Goal: Task Accomplishment & Management: Manage account settings

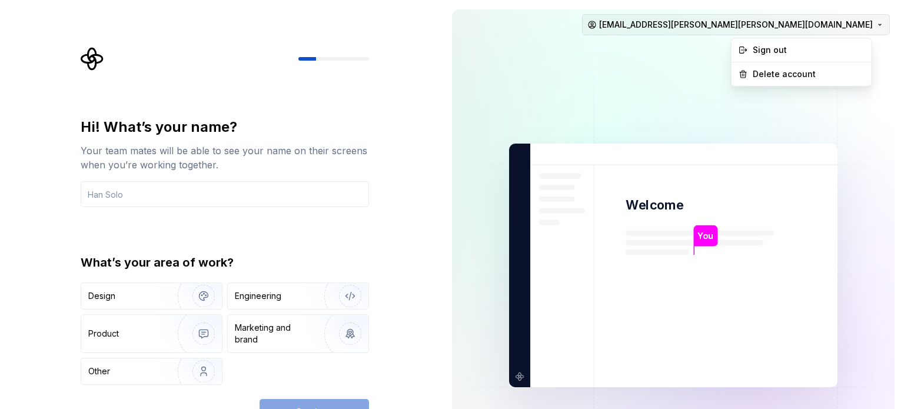
click at [829, 24] on html "Hi! What’s your name? Your team mates will be able to see your name on their sc…" at bounding box center [452, 204] width 904 height 409
click at [602, 77] on html "Hi! What’s your name? Your team mates will be able to see your name on their sc…" at bounding box center [452, 204] width 904 height 409
click at [807, 29] on html "Hi! What’s your name? Your team mates will be able to see your name on their sc…" at bounding box center [452, 204] width 904 height 409
click at [792, 65] on div "Delete account" at bounding box center [800, 74] width 135 height 19
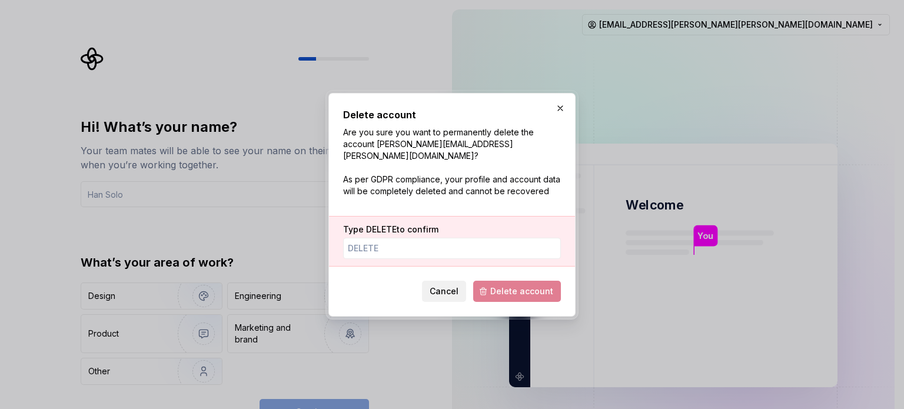
click at [445, 286] on span "Cancel" at bounding box center [443, 291] width 29 height 12
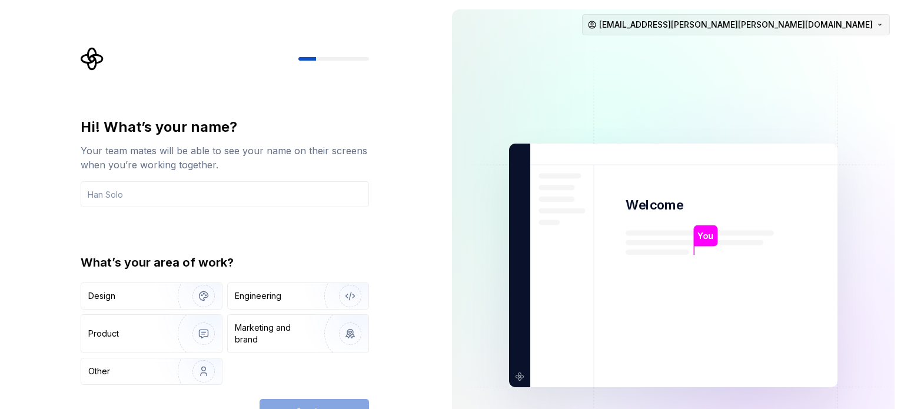
click at [813, 20] on html "Hi! What’s your name? Your team mates will be able to see your name on their sc…" at bounding box center [452, 204] width 904 height 409
click at [774, 47] on div "Sign out" at bounding box center [808, 50] width 112 height 12
click at [134, 304] on div "Design" at bounding box center [151, 296] width 141 height 26
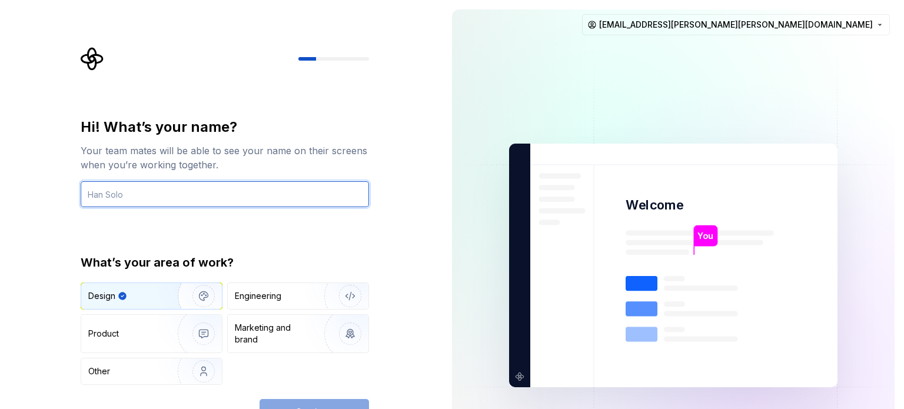
click at [194, 200] on input "text" at bounding box center [225, 194] width 288 height 26
type input "S"
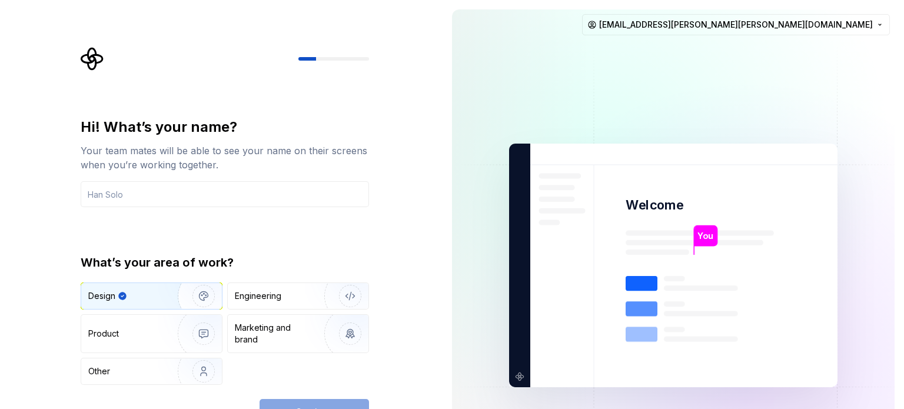
click at [164, 298] on img "button" at bounding box center [195, 295] width 75 height 79
click at [807, 16] on html "Hi! What’s your name? Your team mates will be able to see your name on their sc…" at bounding box center [452, 204] width 904 height 409
click at [772, 75] on div "Delete account" at bounding box center [808, 74] width 112 height 12
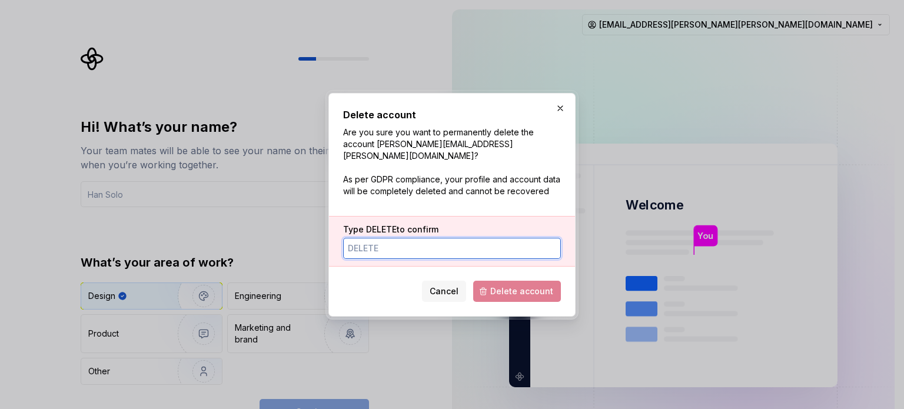
click at [468, 239] on input "Type DELETE to confirm" at bounding box center [452, 248] width 218 height 21
type input "DELETE"
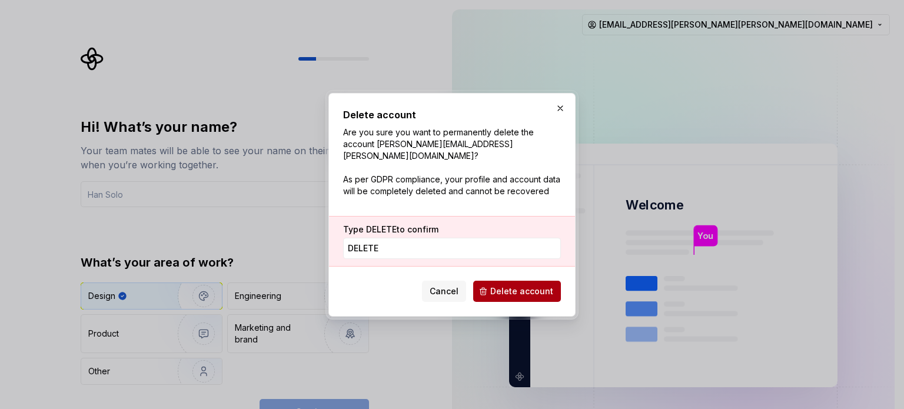
click at [510, 285] on span "Delete account" at bounding box center [521, 291] width 63 height 12
